Goal: Task Accomplishment & Management: Manage account settings

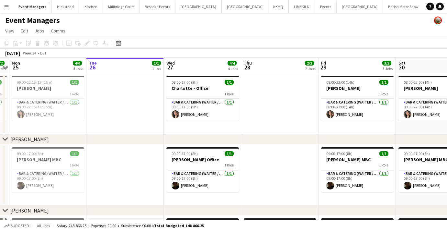
scroll to position [0, 228]
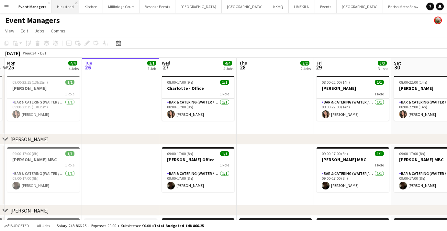
click at [75, 3] on app-icon "Close" at bounding box center [76, 3] width 3 height 3
click at [241, 9] on button "KKHQ Close" at bounding box center [251, 6] width 21 height 13
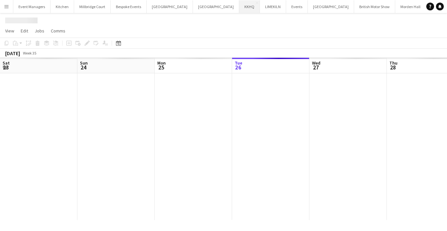
scroll to position [0, 155]
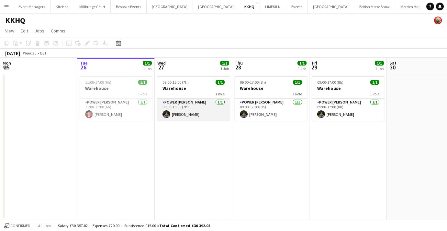
click at [189, 115] on app-card-role "Power [PERSON_NAME] [DATE] 08:00-15:00 (7h) [PERSON_NAME]" at bounding box center [193, 109] width 73 height 22
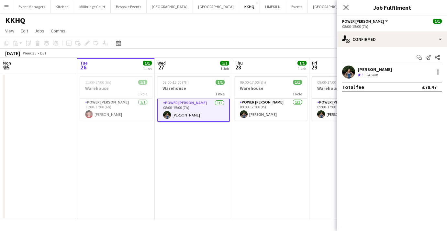
click at [350, 72] on app-user-avatar at bounding box center [348, 71] width 13 height 13
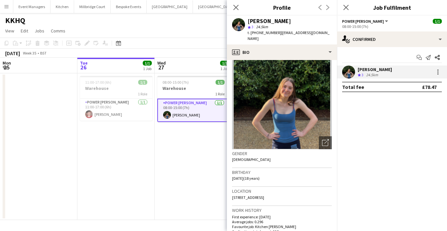
scroll to position [0, 0]
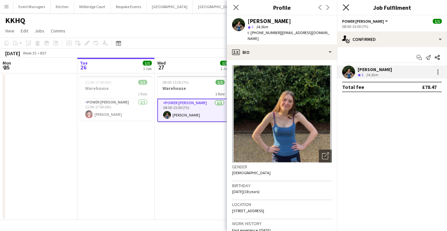
click at [347, 5] on icon "Close pop-in" at bounding box center [346, 7] width 6 height 6
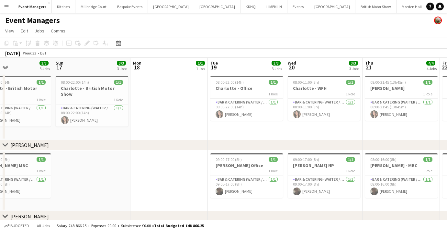
scroll to position [0, 173]
